Goal: Information Seeking & Learning: Learn about a topic

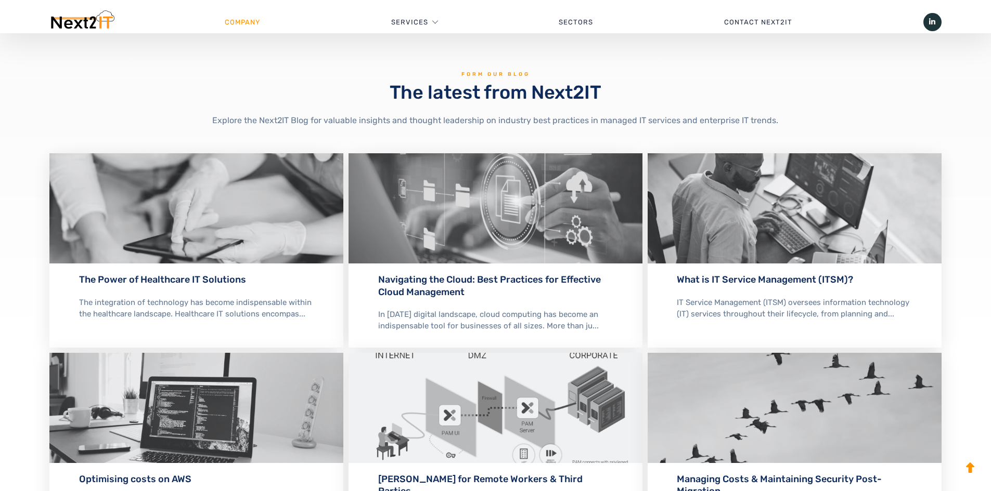
scroll to position [1617, 0]
click at [263, 219] on img at bounding box center [196, 208] width 294 height 110
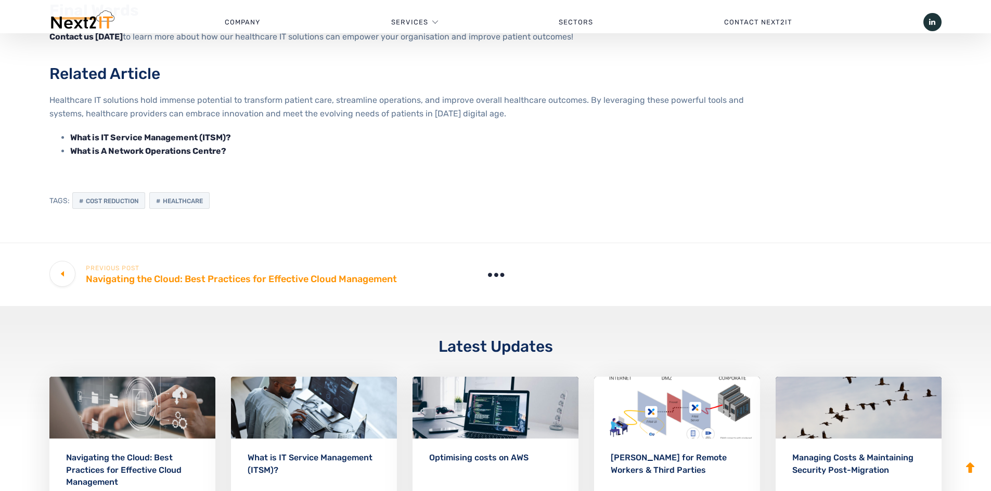
scroll to position [1285, 0]
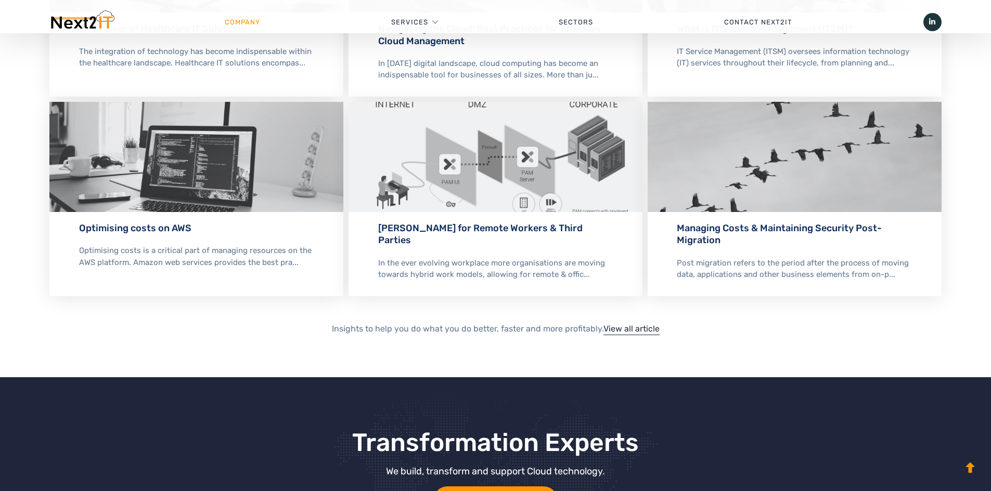
scroll to position [1871, 0]
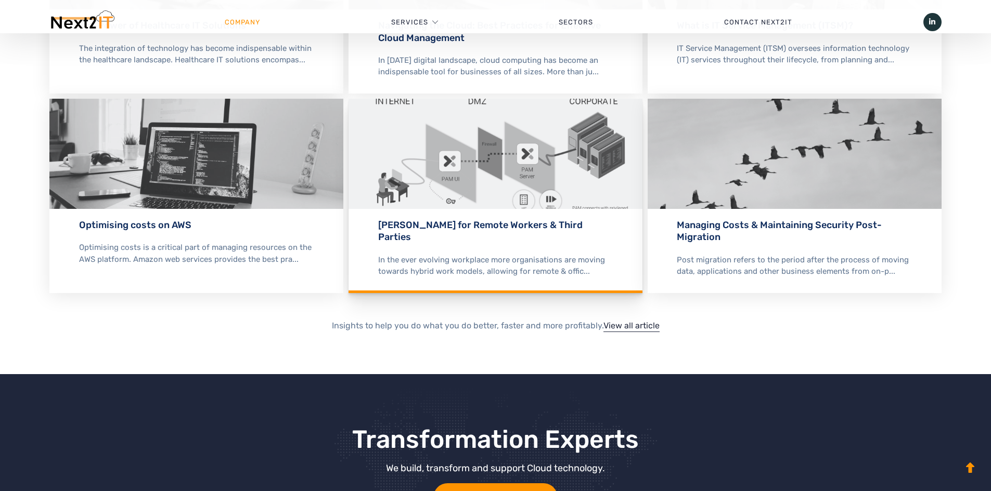
click at [532, 239] on div "PAM for Remote Workers & Third Parties In the ever evolving workplace more orga…" at bounding box center [495, 251] width 294 height 84
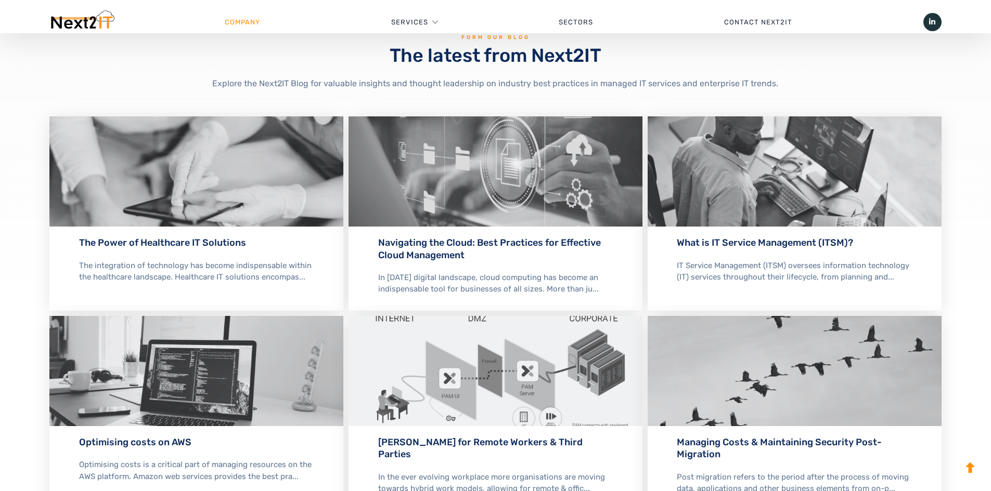
scroll to position [1653, 0]
click at [828, 214] on img at bounding box center [794, 172] width 294 height 110
